Goal: Information Seeking & Learning: Compare options

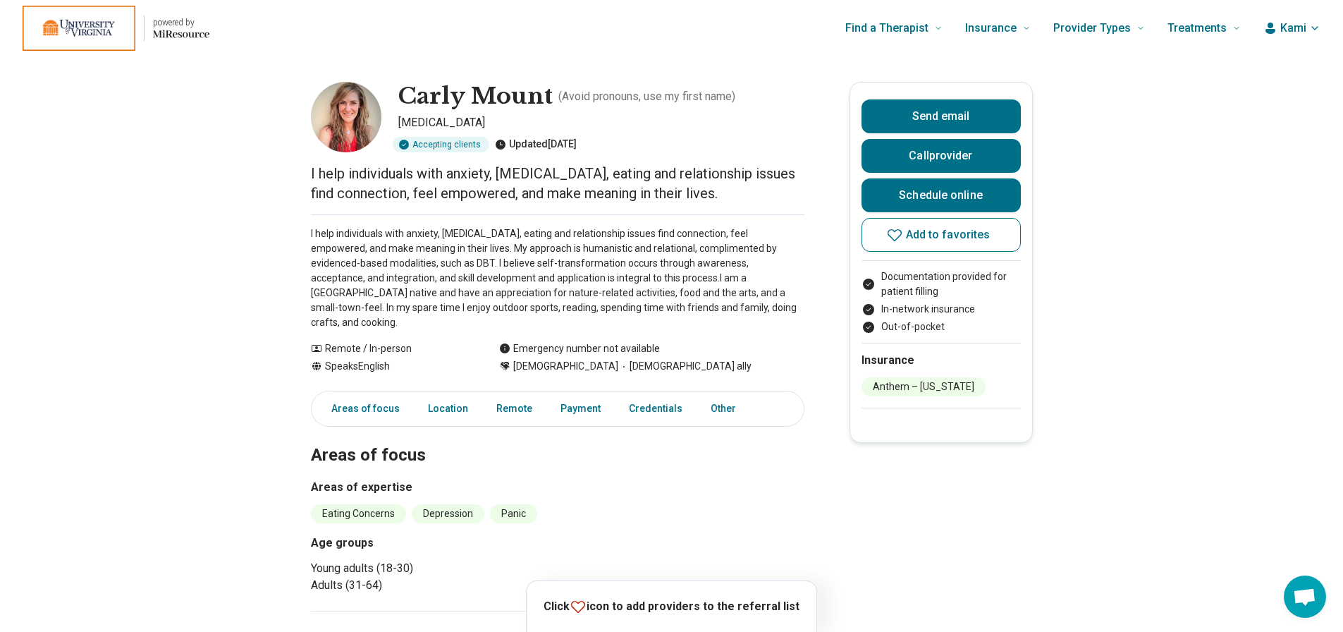
scroll to position [0, 11]
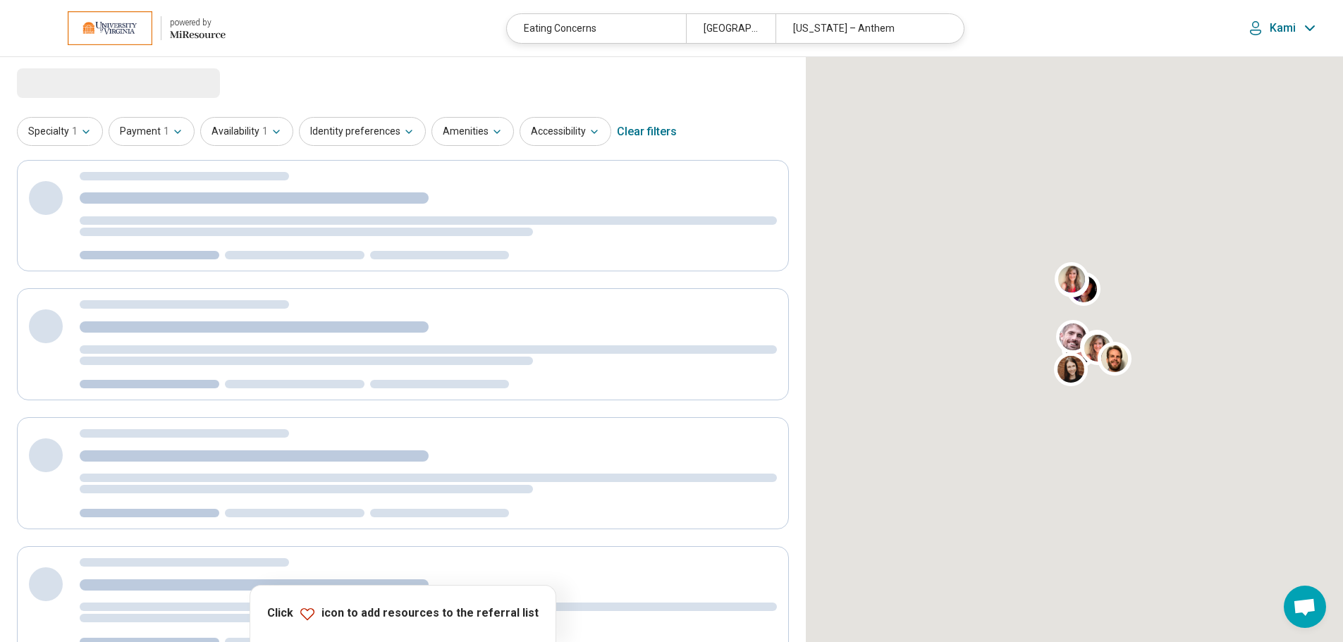
select select "***"
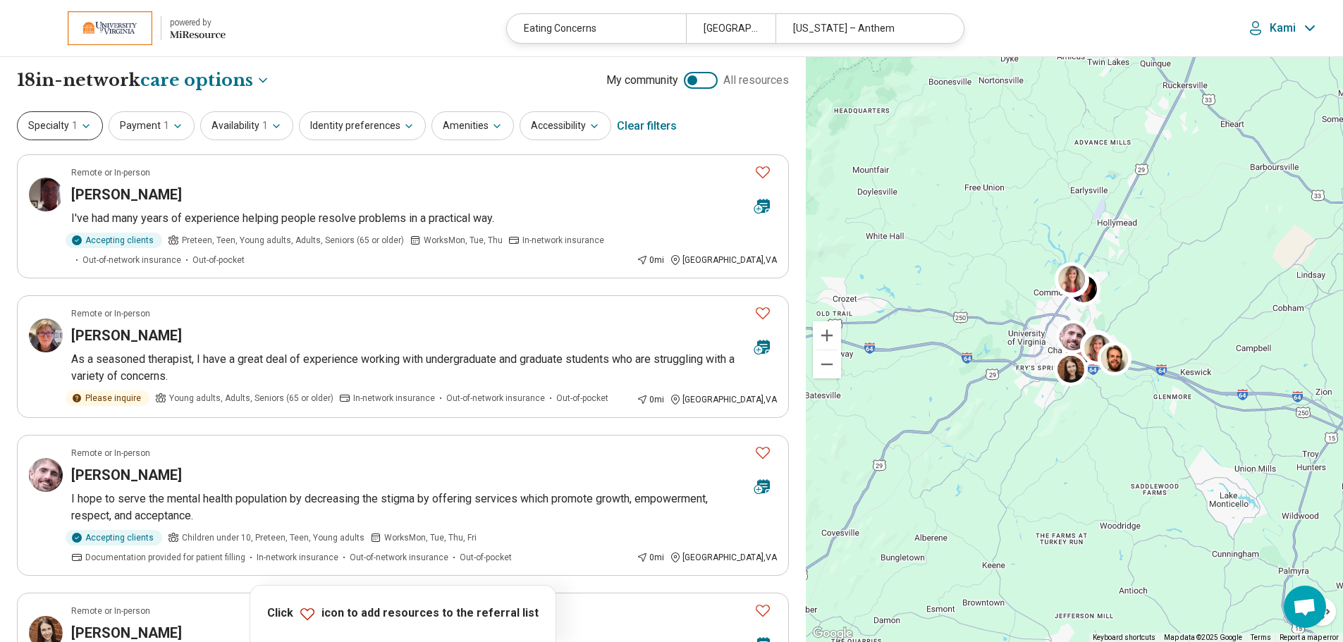
click at [66, 130] on button "Specialty 1" at bounding box center [60, 125] width 86 height 29
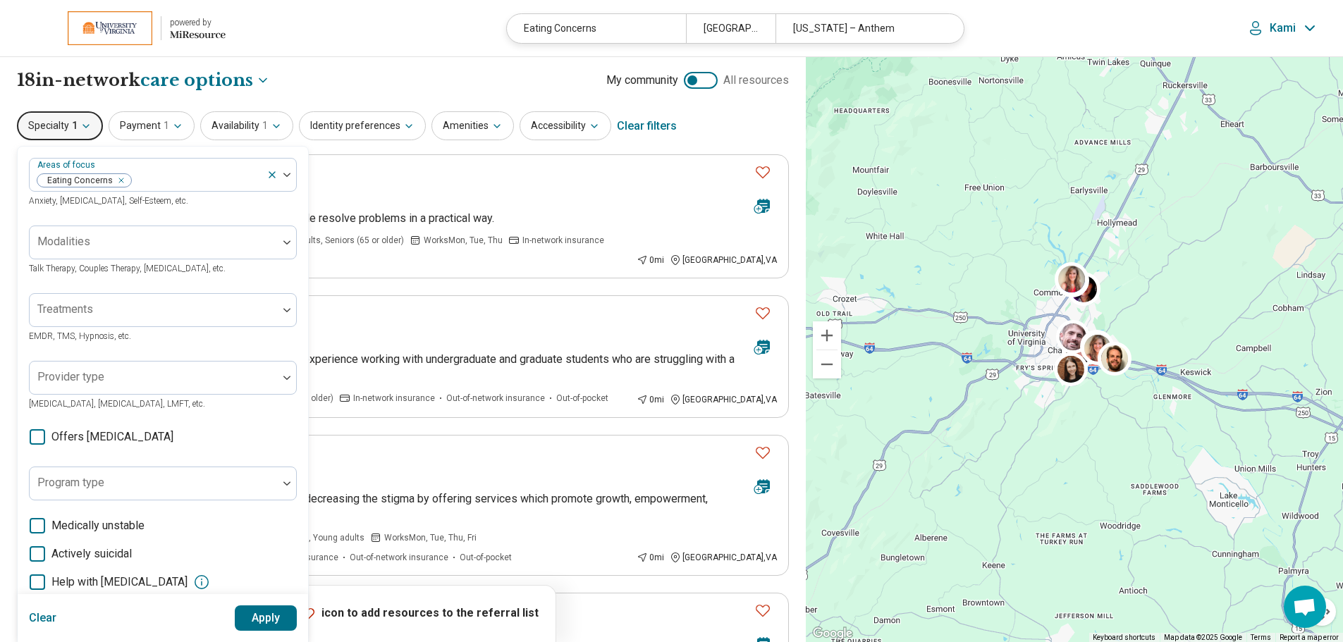
click at [90, 128] on icon "button" at bounding box center [85, 126] width 11 height 11
click at [316, 83] on div "**********" at bounding box center [403, 80] width 772 height 24
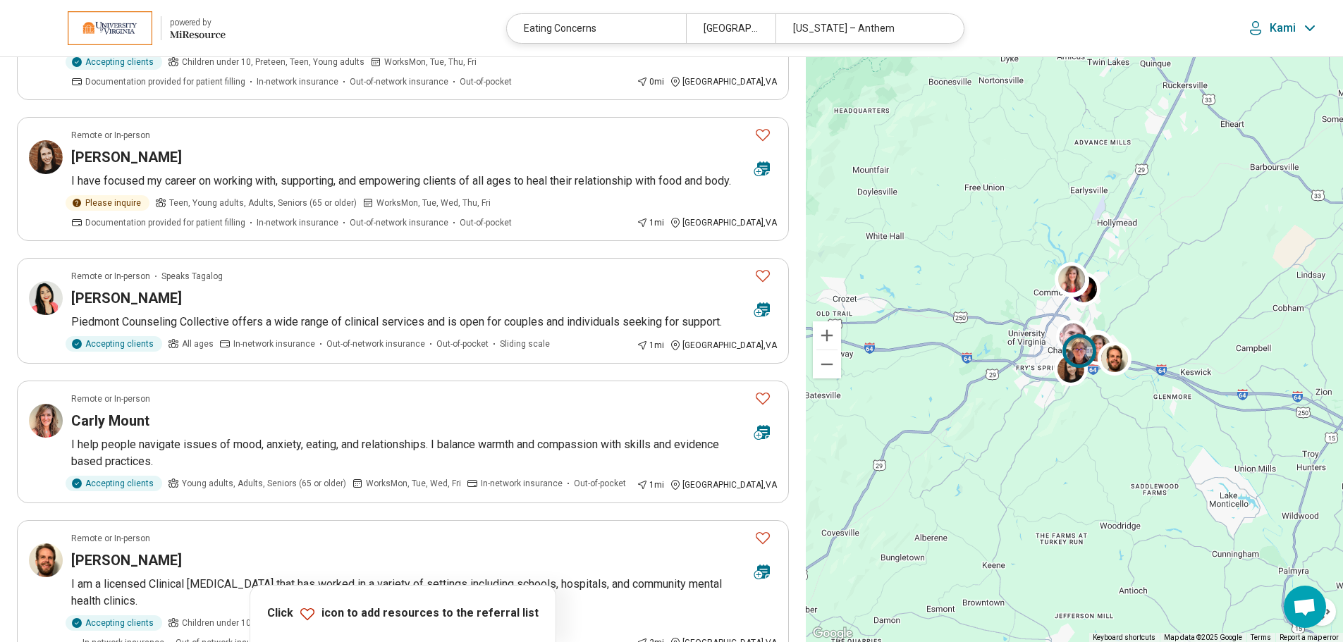
scroll to position [493, 0]
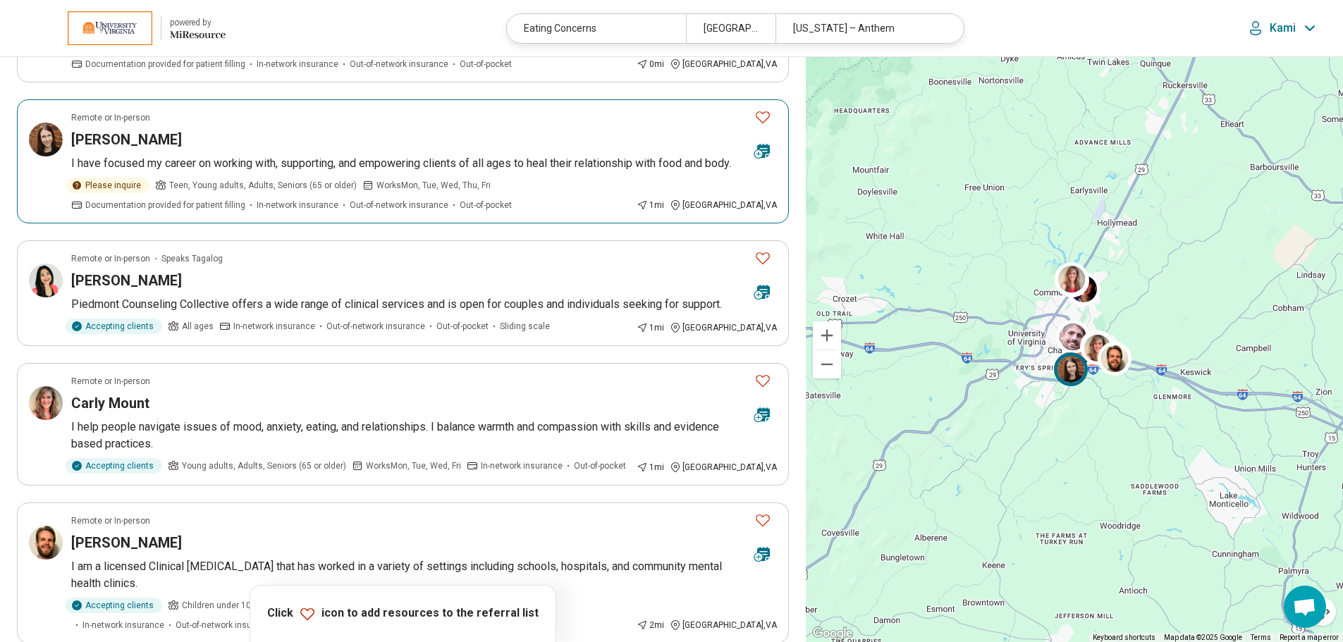
click at [320, 179] on span "Teen, Young adults, Adults, Seniors (65 or older)" at bounding box center [262, 185] width 187 height 13
click at [227, 307] on p "Piedmont Counseling Collective offers a wide range of clinical services and is …" at bounding box center [424, 304] width 706 height 17
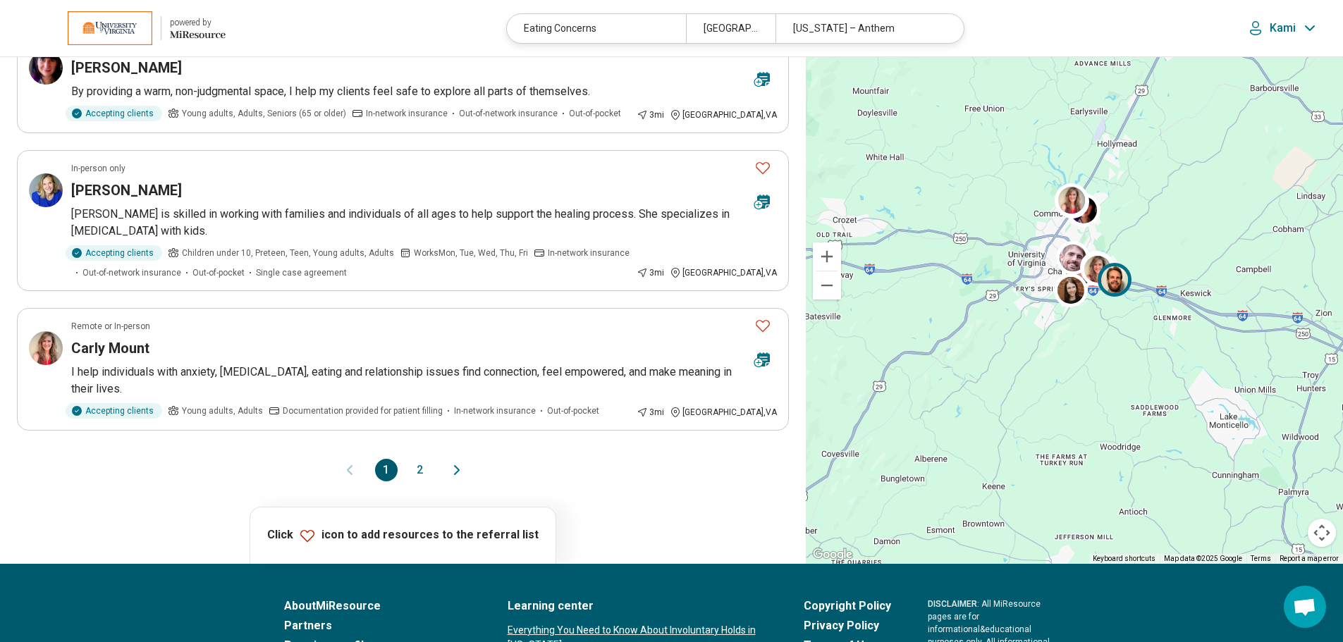
scroll to position [1128, 0]
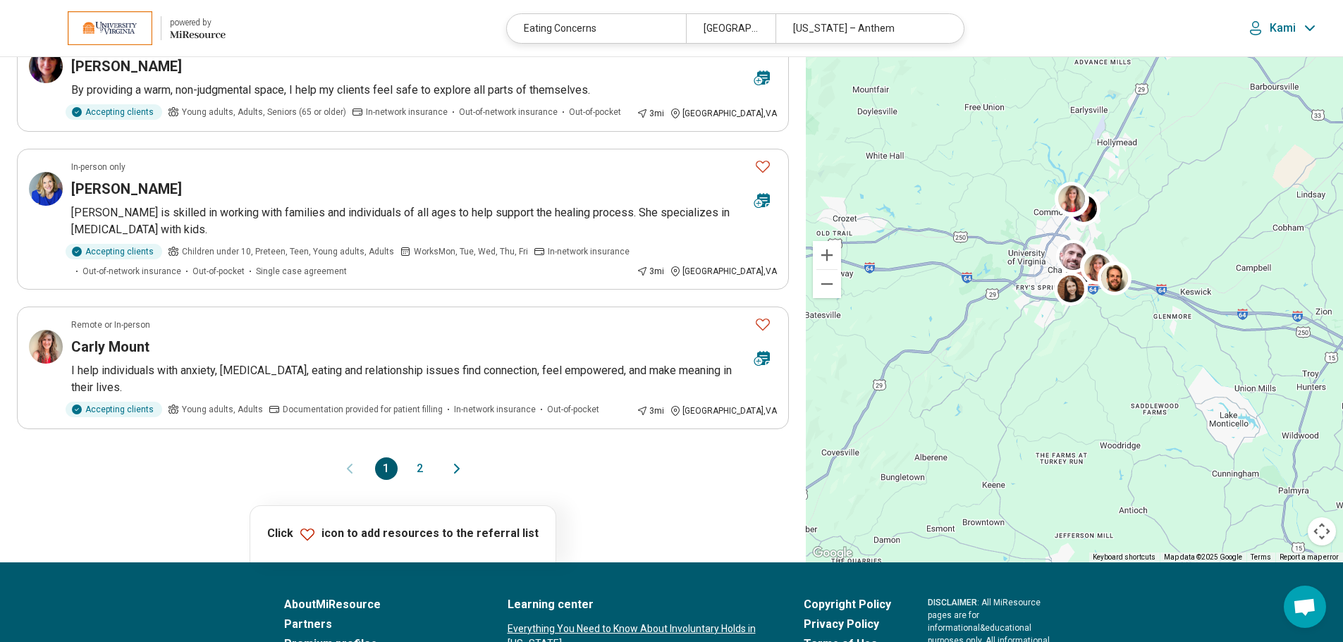
drag, startPoint x: 429, startPoint y: 467, endPoint x: 409, endPoint y: 467, distance: 20.4
click at [422, 467] on button "2" at bounding box center [420, 468] width 23 height 23
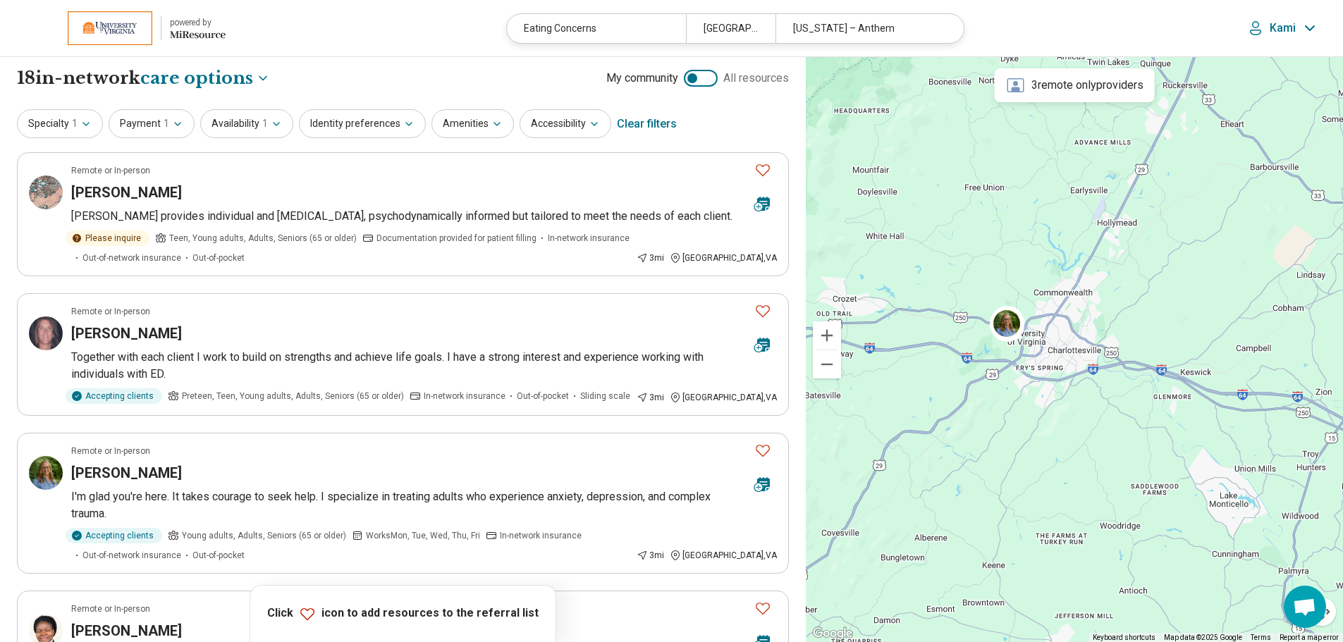
scroll to position [0, 0]
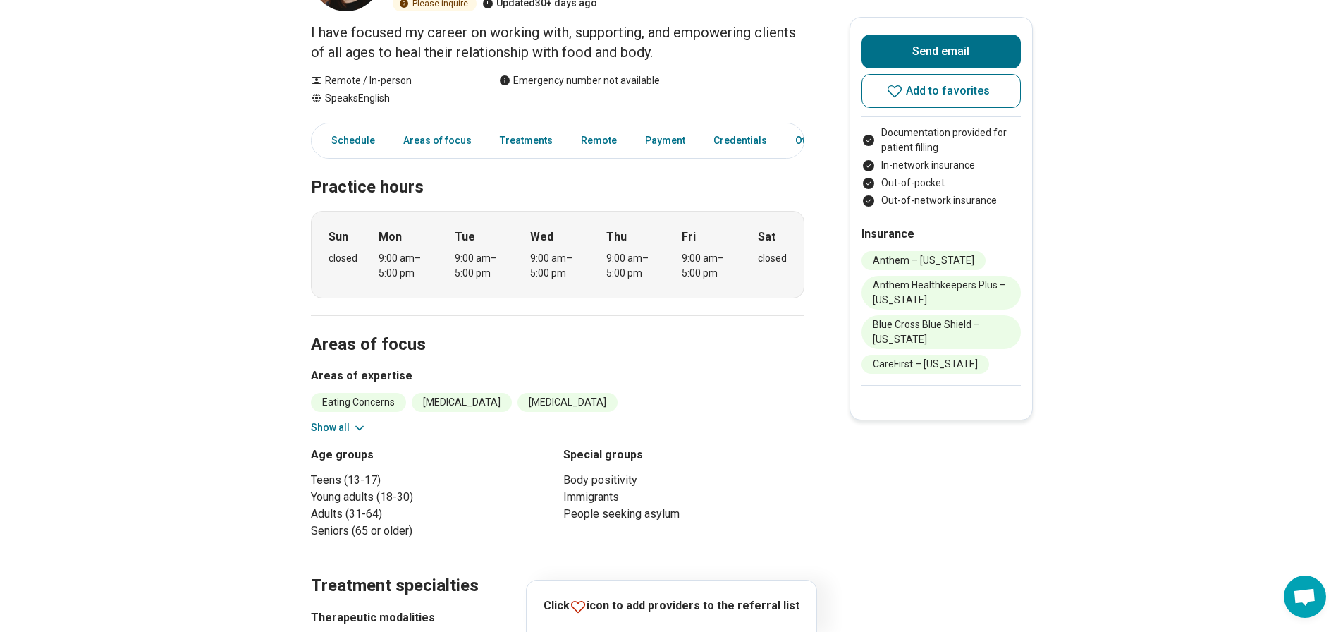
scroll to position [211, 0]
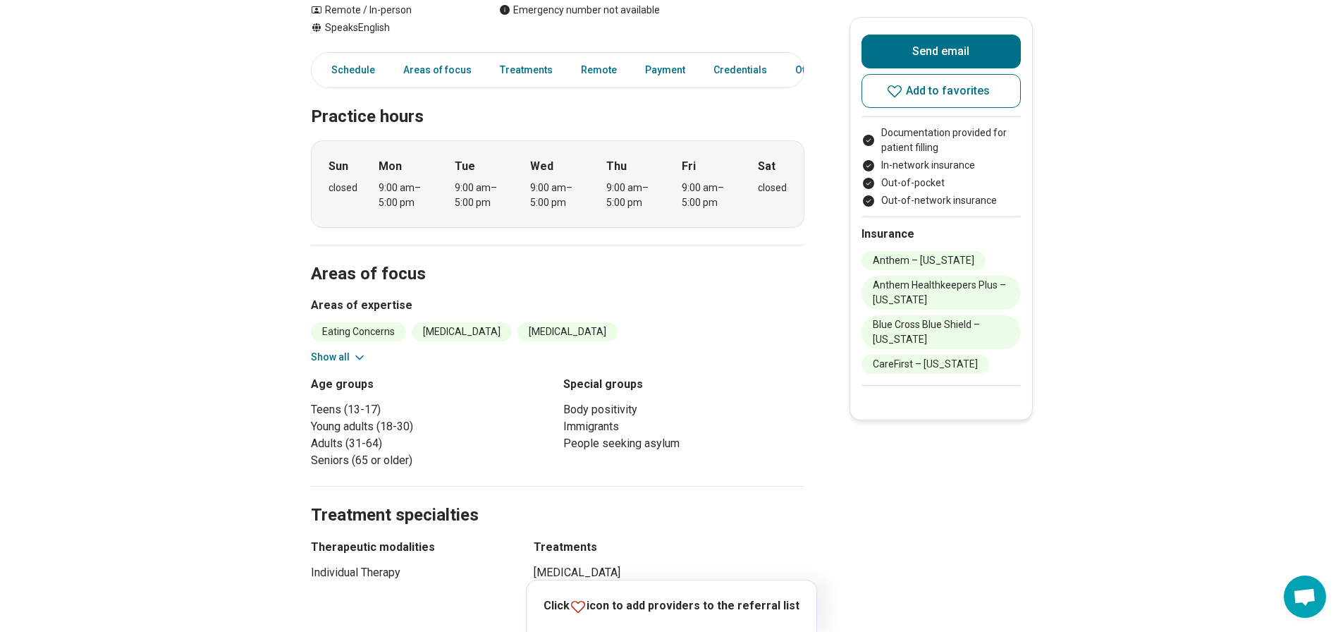
click at [328, 357] on button "Show all" at bounding box center [339, 357] width 56 height 15
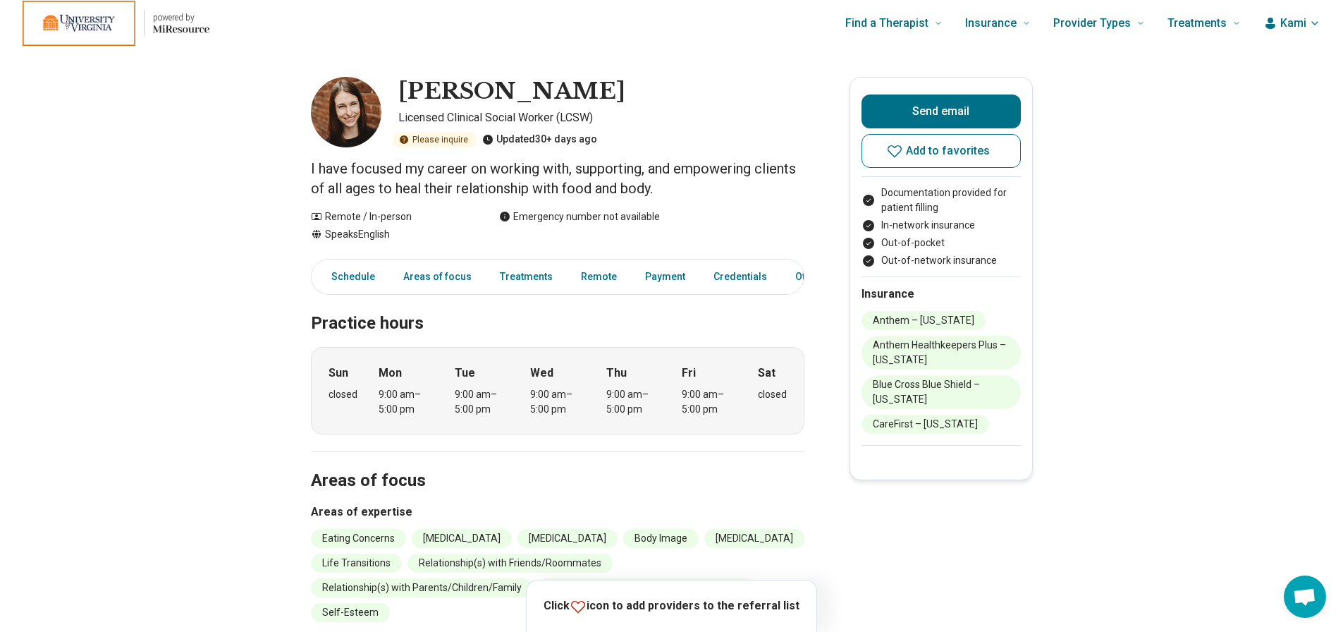
scroll to position [0, 0]
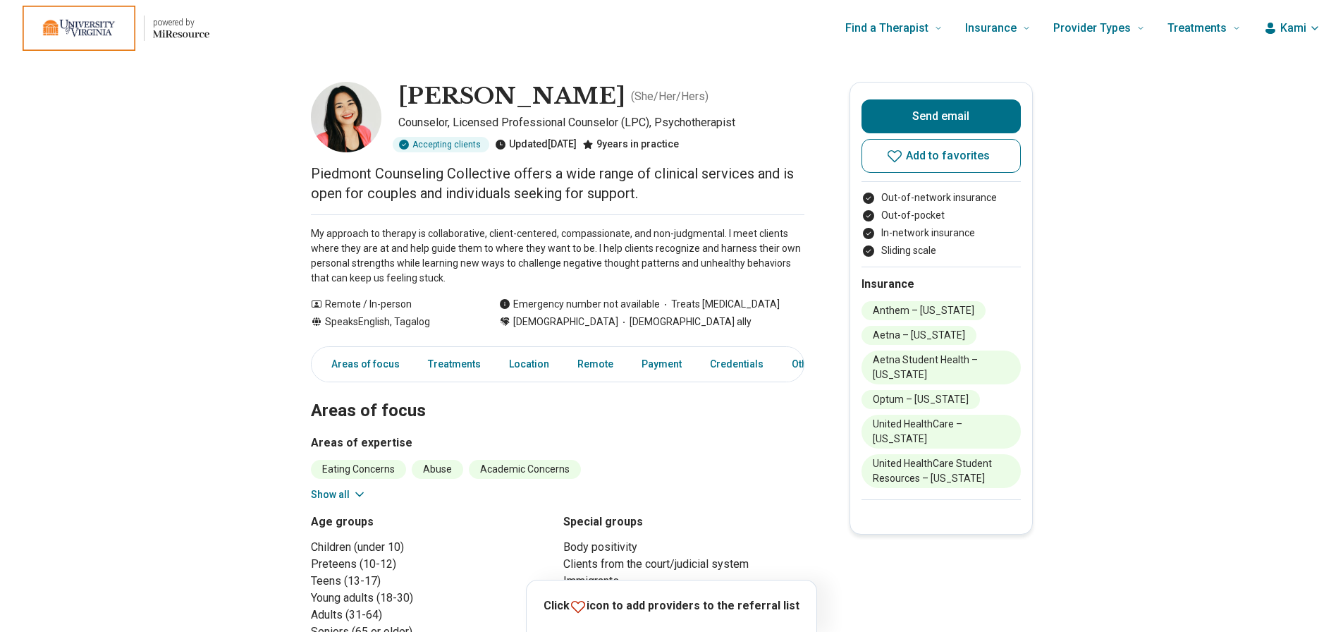
click at [331, 495] on button "Show all" at bounding box center [339, 494] width 56 height 15
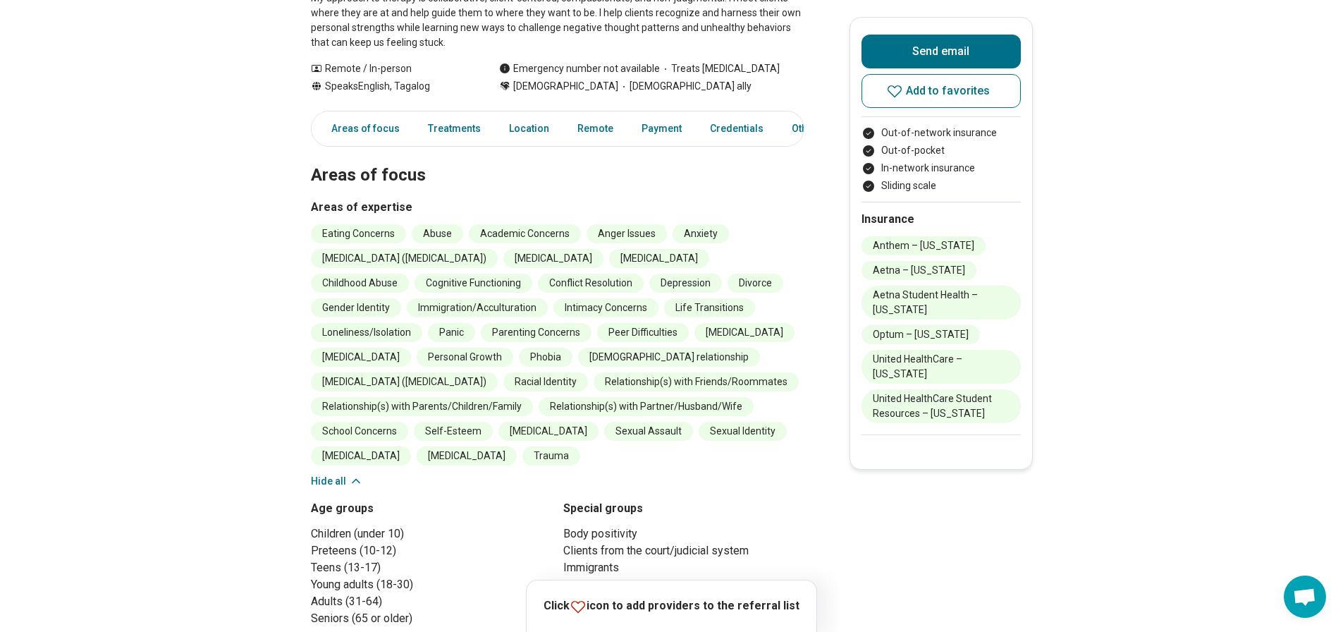
scroll to position [282, 0]
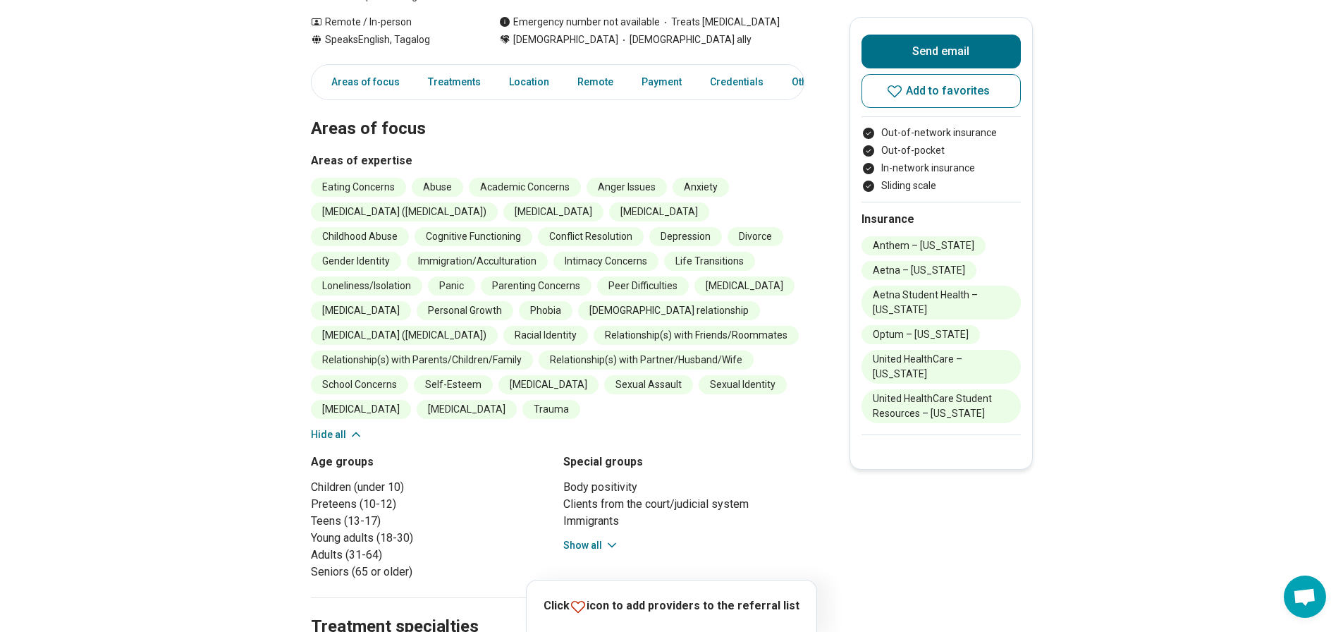
click at [582, 543] on button "Show all" at bounding box center [591, 545] width 56 height 15
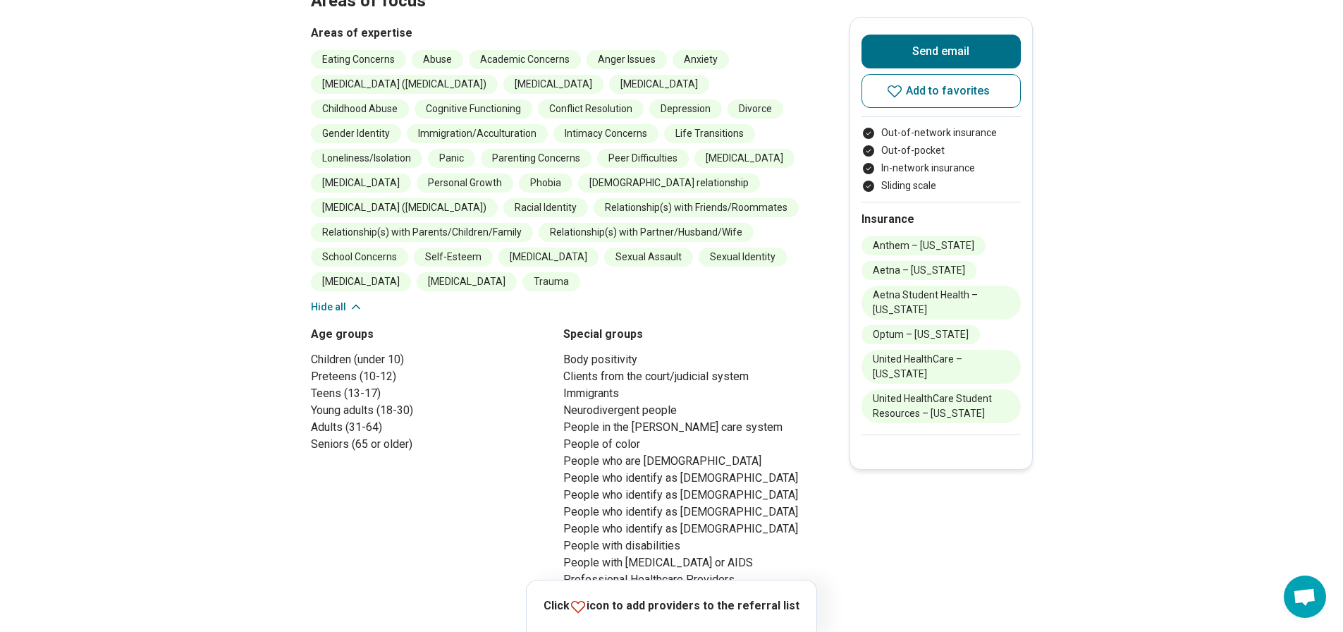
scroll to position [0, 0]
